Goal: Navigation & Orientation: Find specific page/section

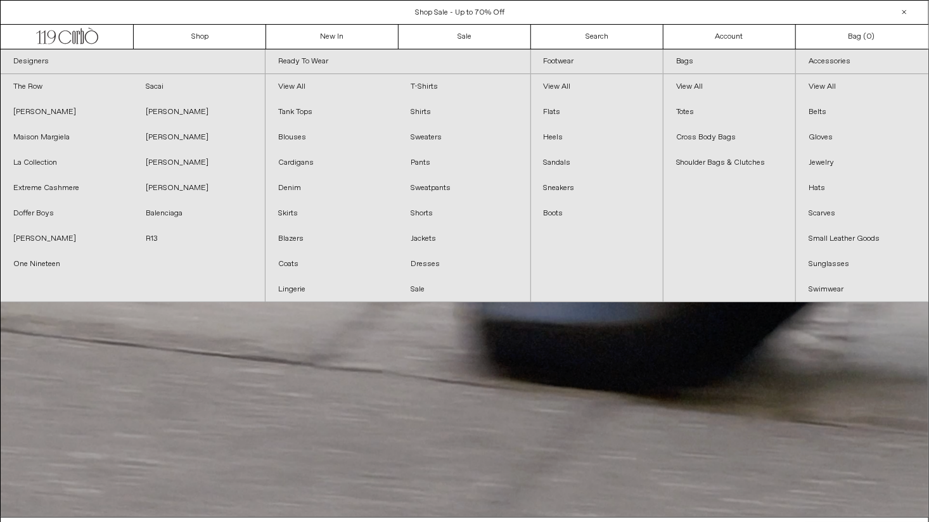
click at [338, 37] on div "Close dialog JOIN OUR MAILING LIST Subscribe to receive 10% off your first purc…" at bounding box center [464, 261] width 929 height 522
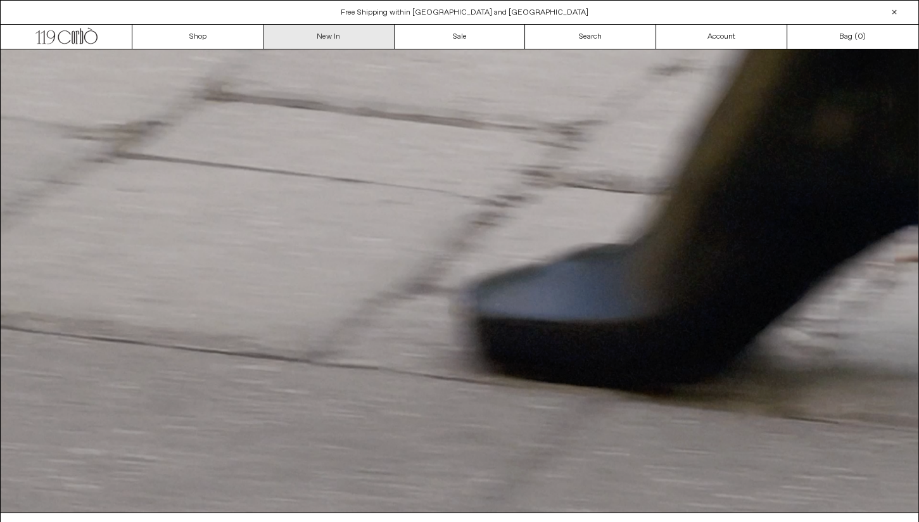
click at [331, 35] on link "New In" at bounding box center [328, 37] width 131 height 24
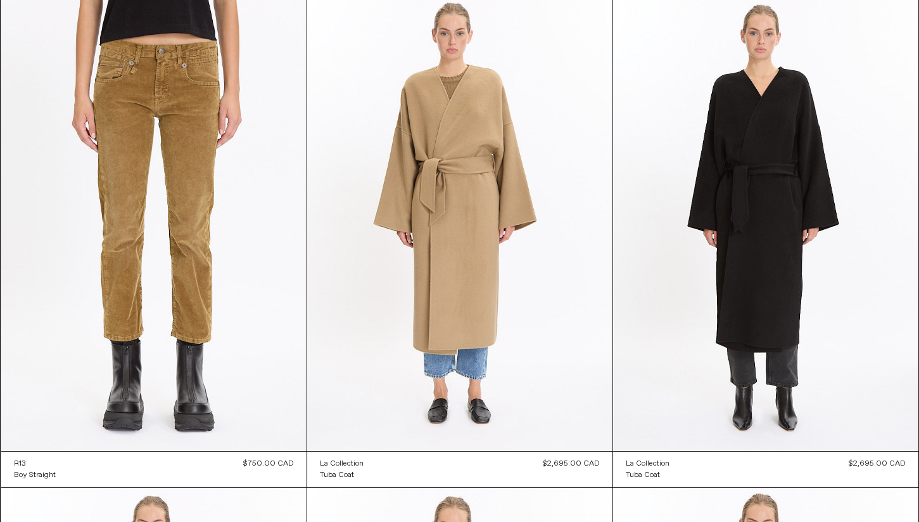
scroll to position [9019, 0]
